Goal: Task Accomplishment & Management: Manage account settings

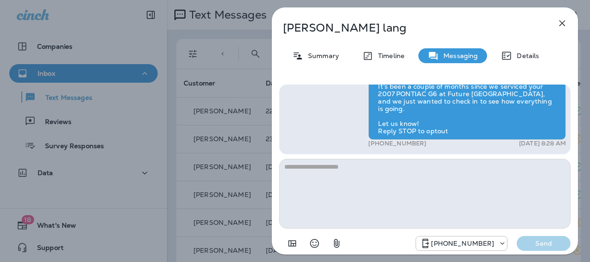
scroll to position [-45, 0]
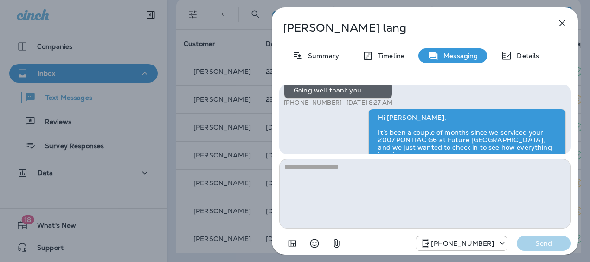
click at [558, 24] on icon "button" at bounding box center [562, 23] width 11 height 11
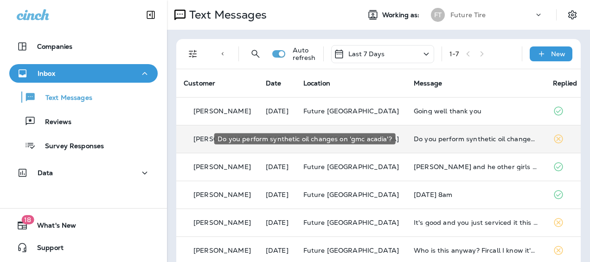
click at [430, 138] on div "Do you perform synthetic oil changes on 'gmc acadia'?" at bounding box center [476, 138] width 124 height 7
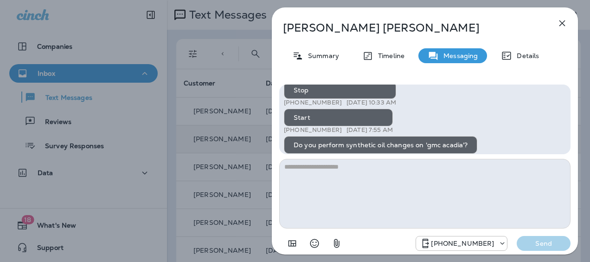
scroll to position [-275, 0]
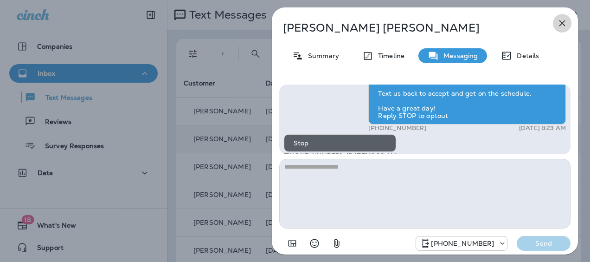
click at [566, 21] on icon "button" at bounding box center [562, 23] width 11 height 11
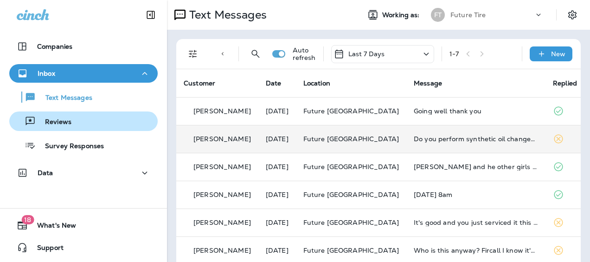
click at [54, 119] on p "Reviews" at bounding box center [54, 122] width 36 height 9
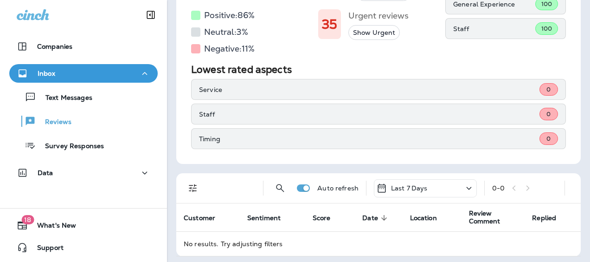
scroll to position [123, 0]
click at [399, 184] on p "Last 7 Days" at bounding box center [409, 187] width 37 height 7
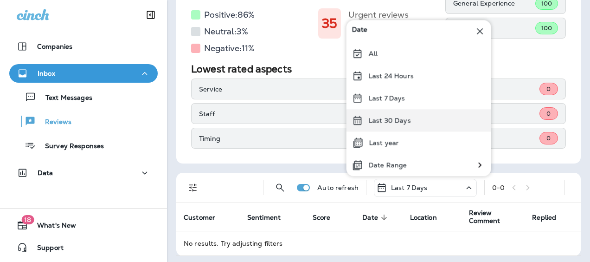
click at [385, 123] on p "Last 30 Days" at bounding box center [390, 119] width 42 height 7
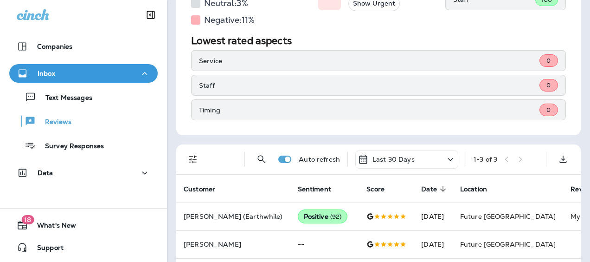
scroll to position [190, 0]
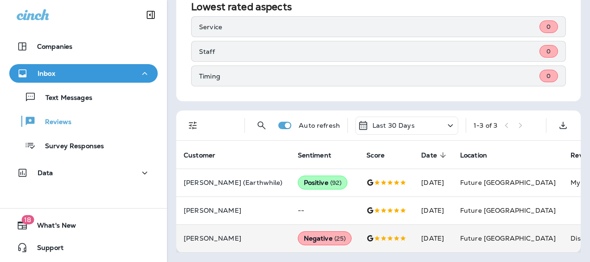
click at [414, 229] on td "[DATE]" at bounding box center [433, 238] width 39 height 28
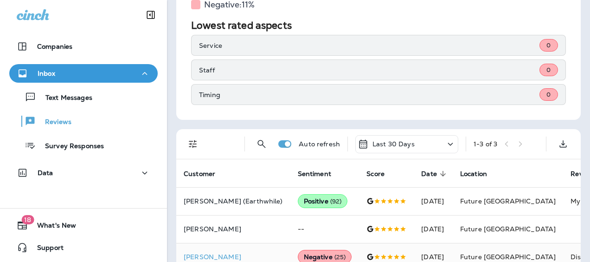
scroll to position [147, 0]
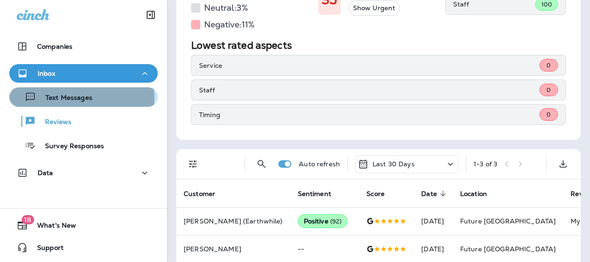
click at [80, 98] on p "Text Messages" at bounding box center [64, 98] width 56 height 9
